Goal: Browse casually: Explore the website without a specific task or goal

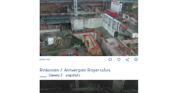
scroll to position [129, 0]
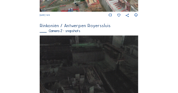
scroll to position [162, 0]
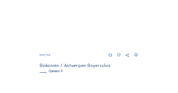
scroll to position [311, 0]
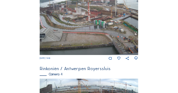
click at [62, 28] on img at bounding box center [89, 26] width 98 height 55
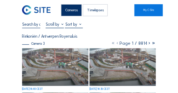
click at [119, 61] on img at bounding box center [123, 66] width 66 height 37
